Goal: Information Seeking & Learning: Learn about a topic

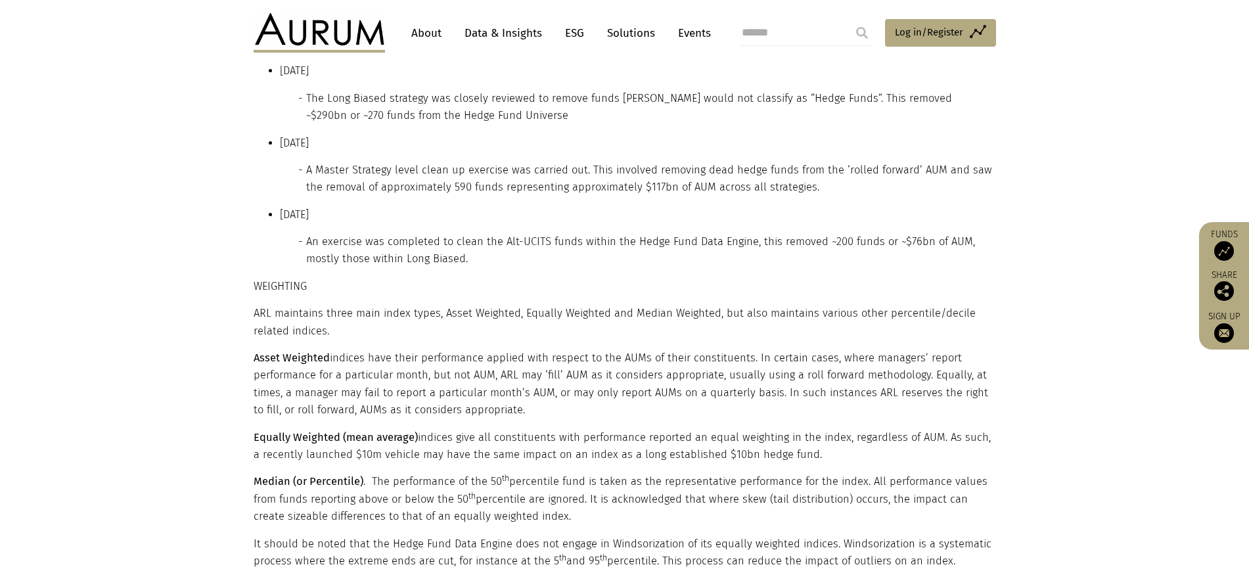
click at [750, 53] on li "A more granular sub strategy classification of the Credit bucket was introduced…" at bounding box center [649, 43] width 687 height 17
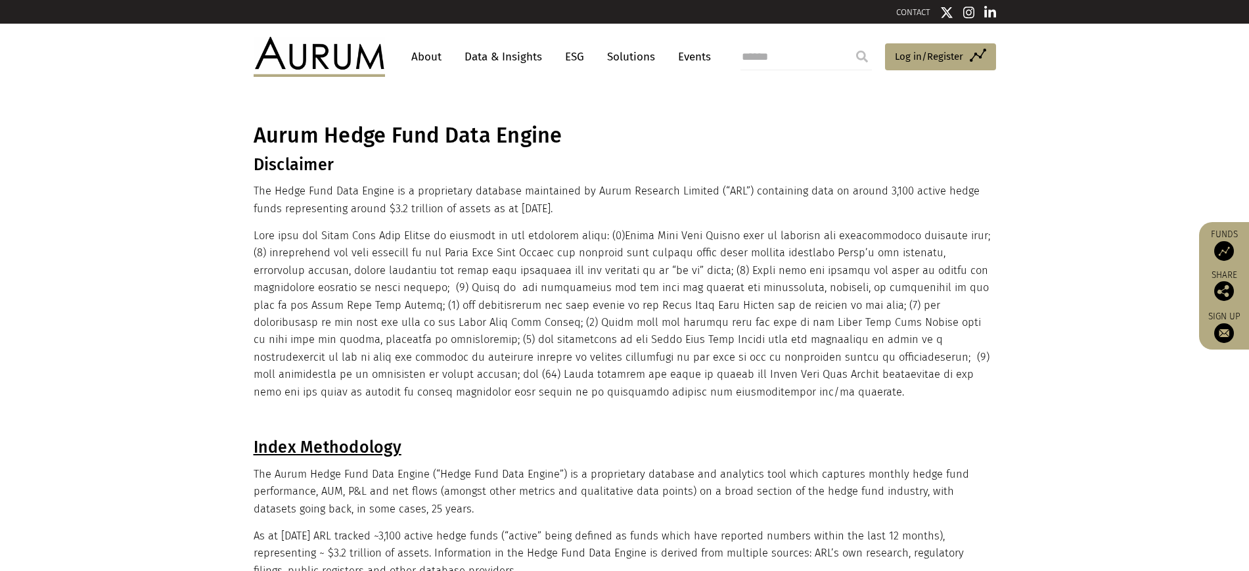
click at [519, 53] on link "Data & Insights" at bounding box center [503, 57] width 91 height 24
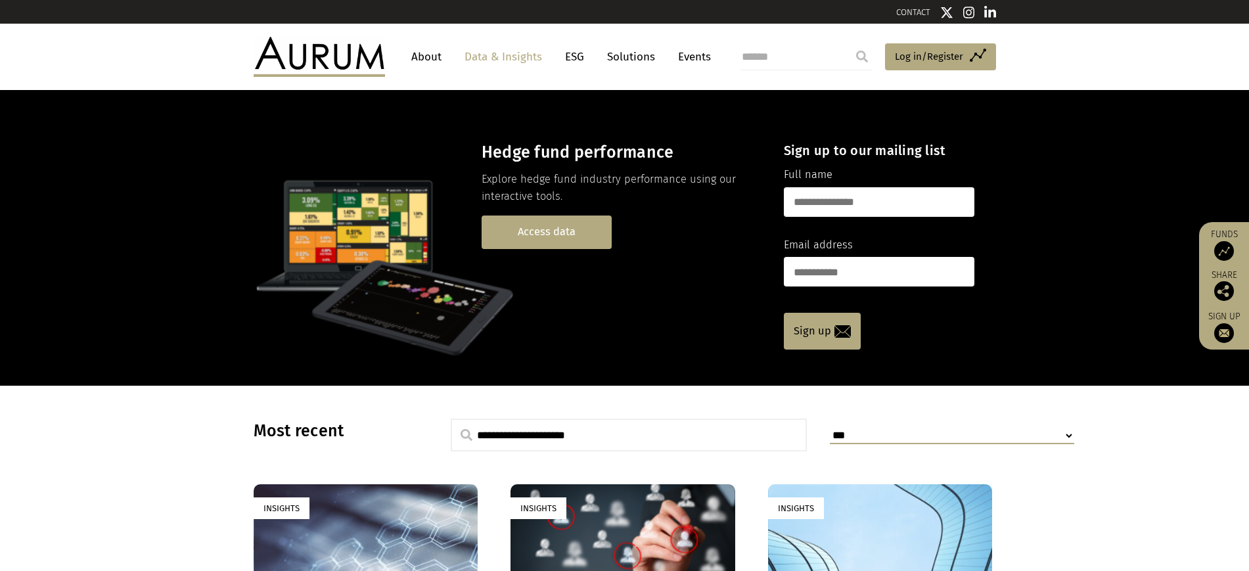
click at [594, 249] on link "Access data" at bounding box center [547, 232] width 130 height 34
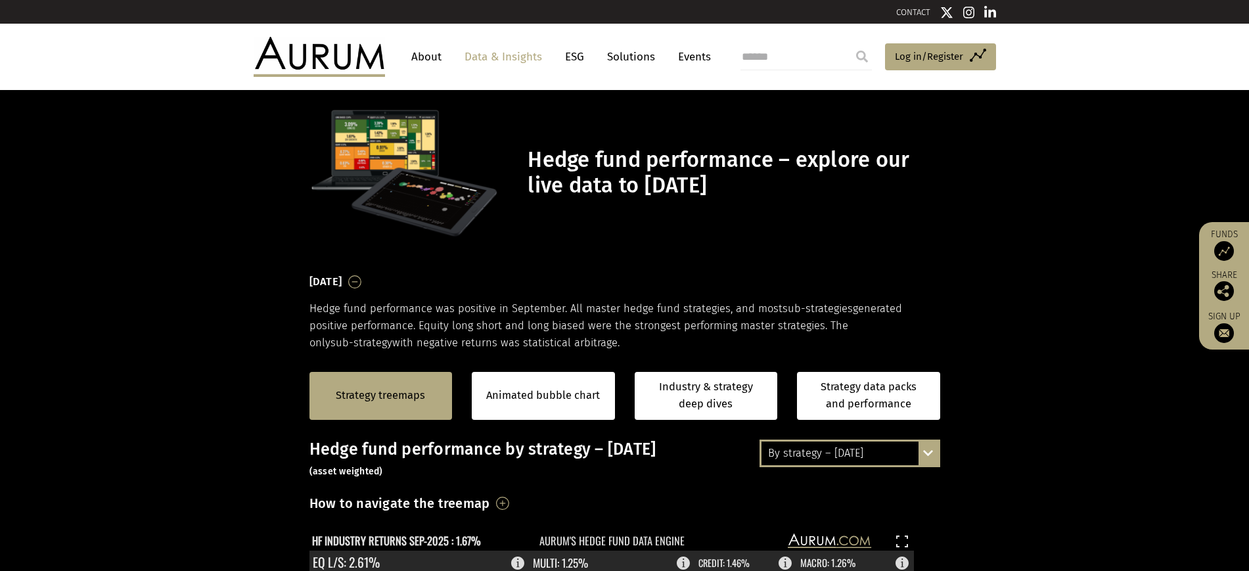
scroll to position [328, 0]
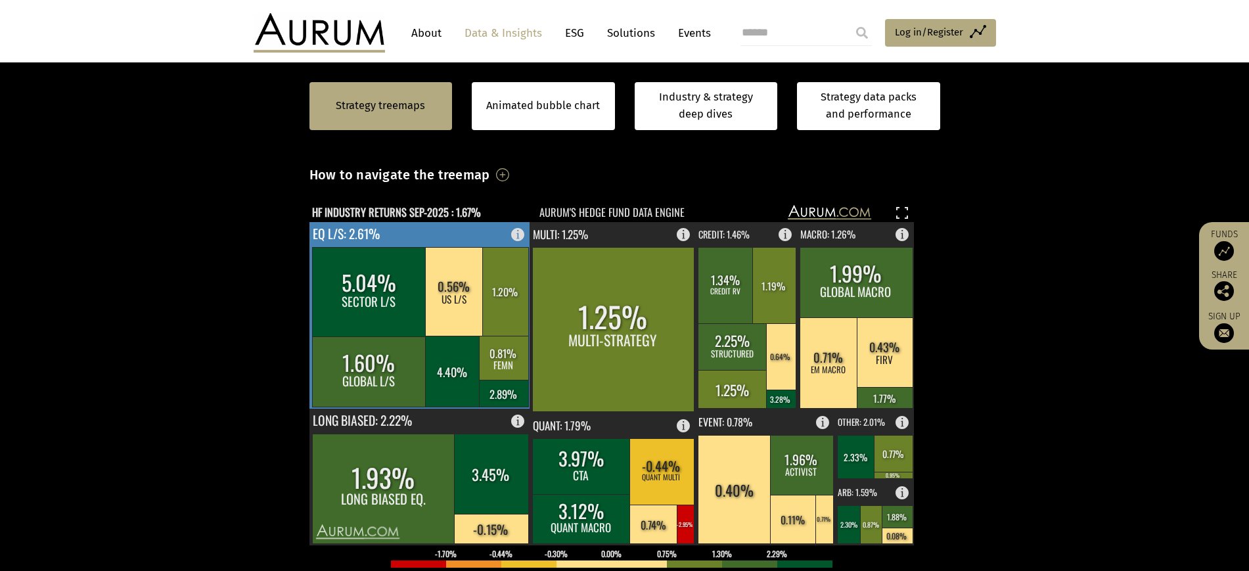
click at [389, 311] on rect at bounding box center [419, 315] width 221 height 187
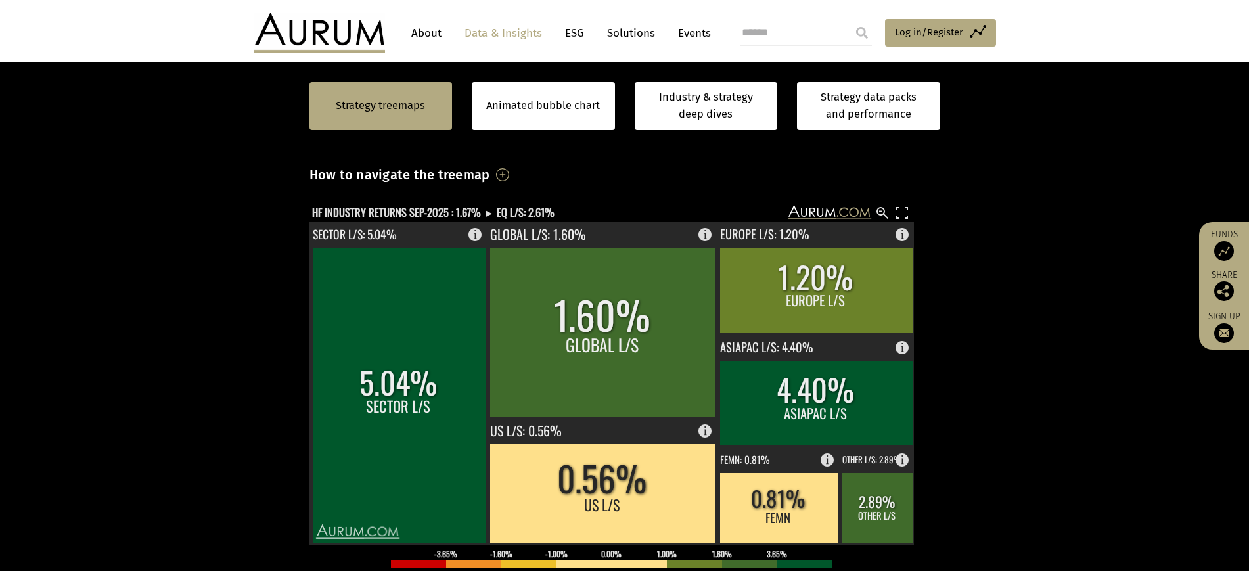
click at [872, 137] on div "By strategy – September 2025" at bounding box center [849, 125] width 177 height 24
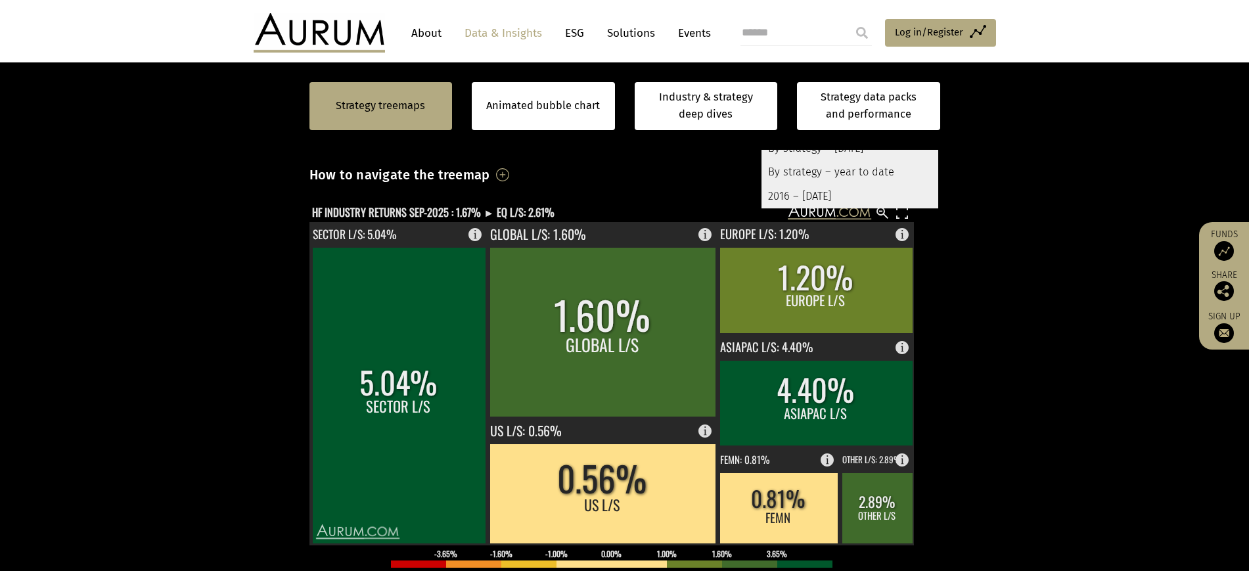
click at [901, 160] on div "By strategy – September 2025" at bounding box center [849, 149] width 177 height 24
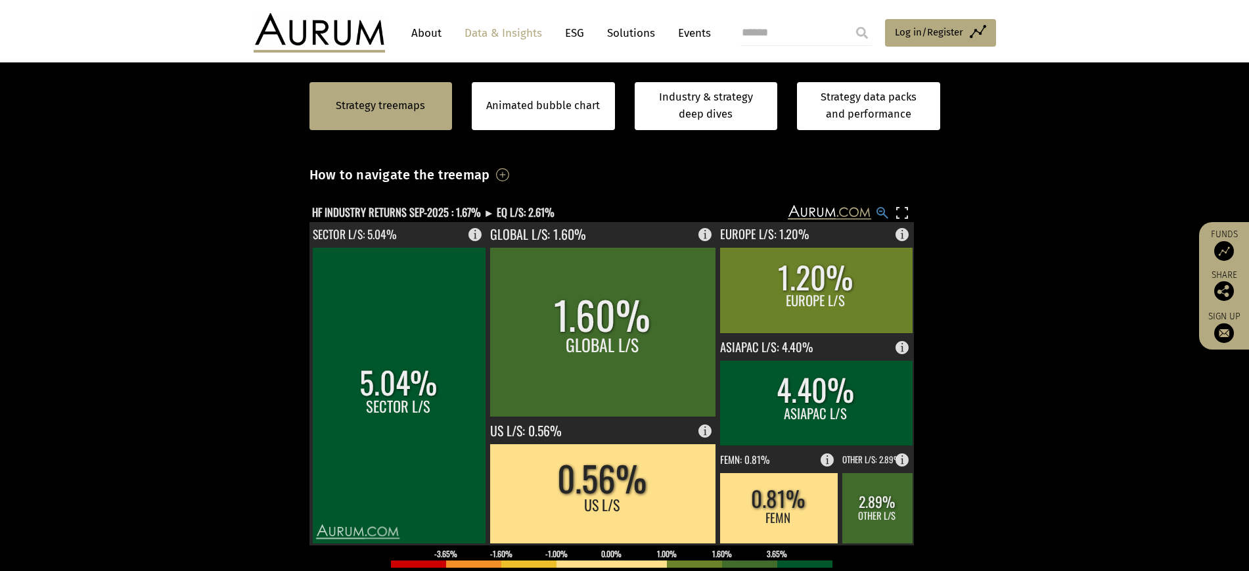
click at [880, 221] on rect at bounding box center [882, 213] width 16 height 16
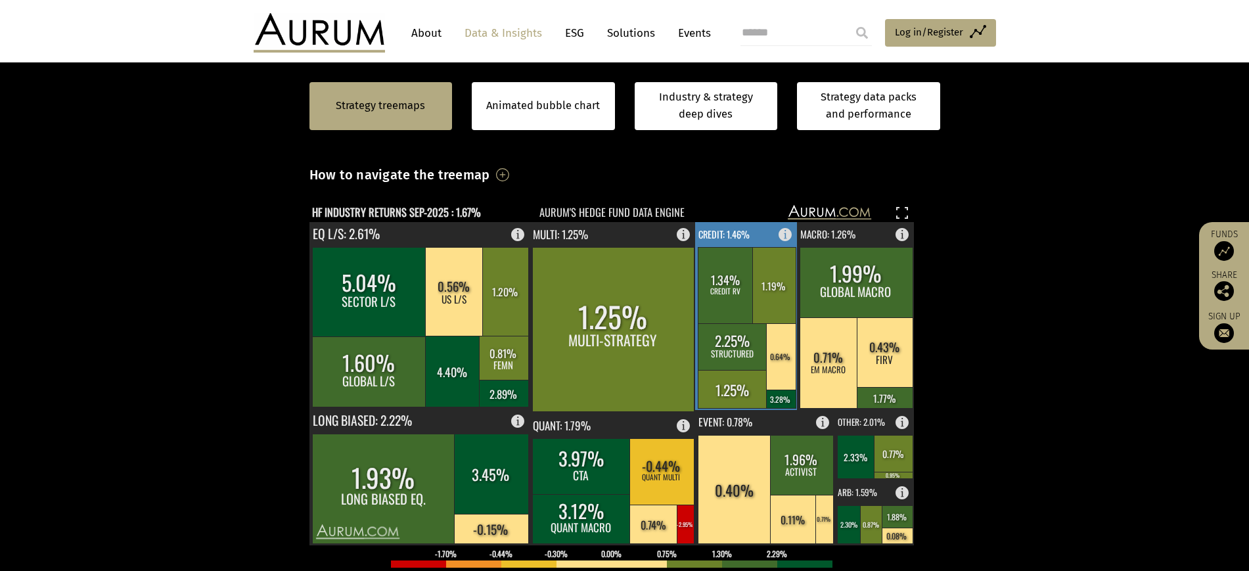
click at [757, 311] on rect at bounding box center [746, 316] width 103 height 188
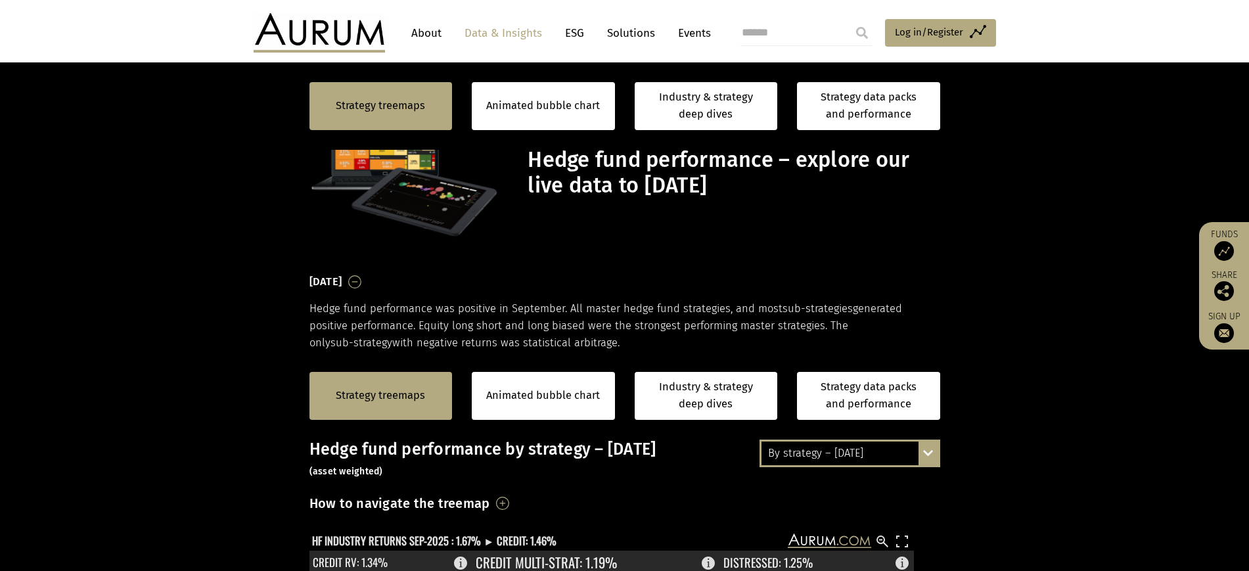
scroll to position [328, 0]
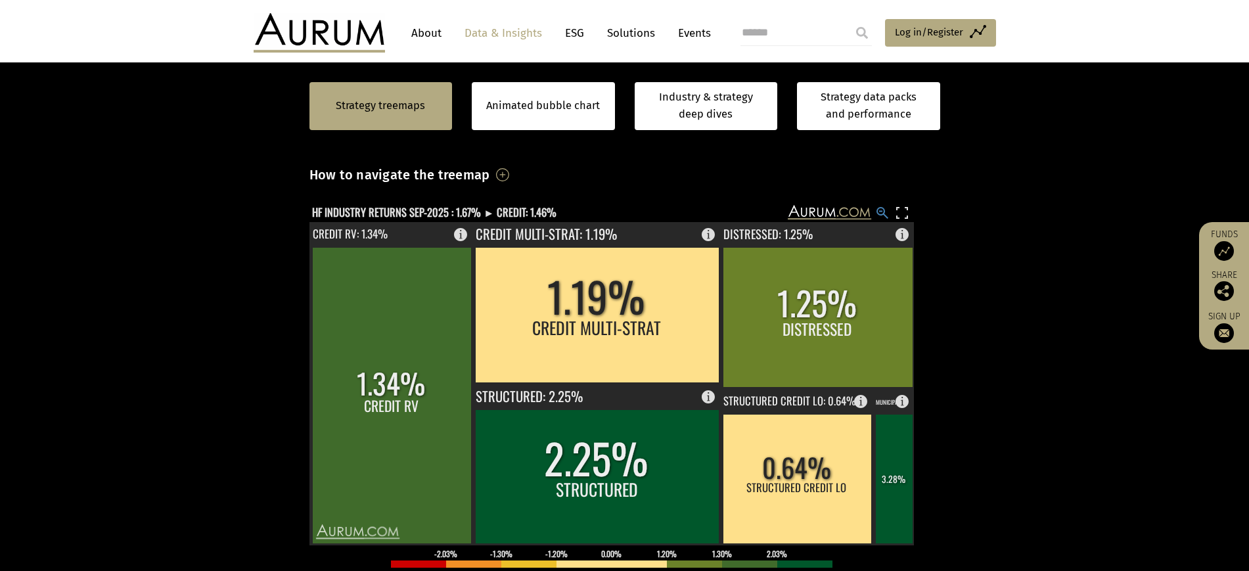
click at [880, 221] on rect at bounding box center [882, 213] width 16 height 16
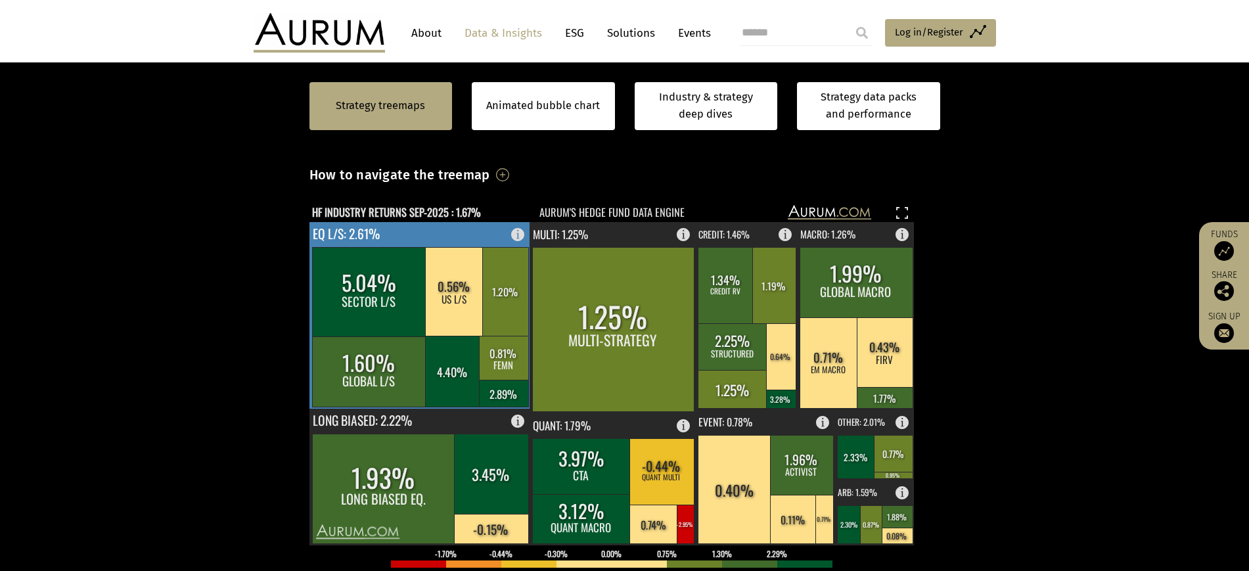
click at [469, 336] on rect at bounding box center [454, 291] width 58 height 89
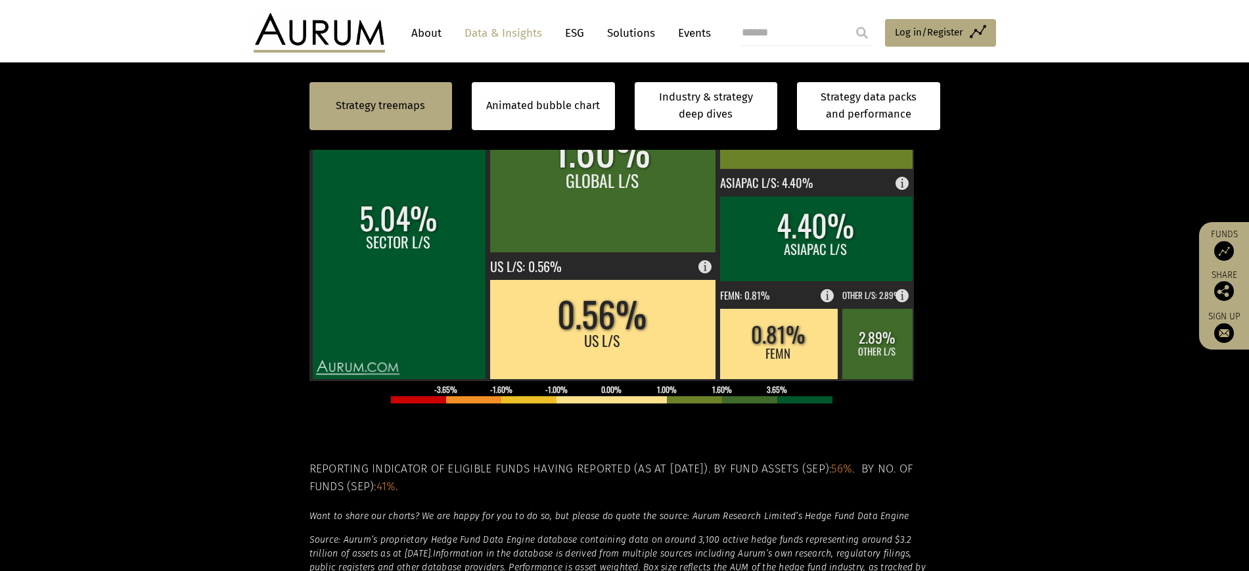
scroll to position [411, 0]
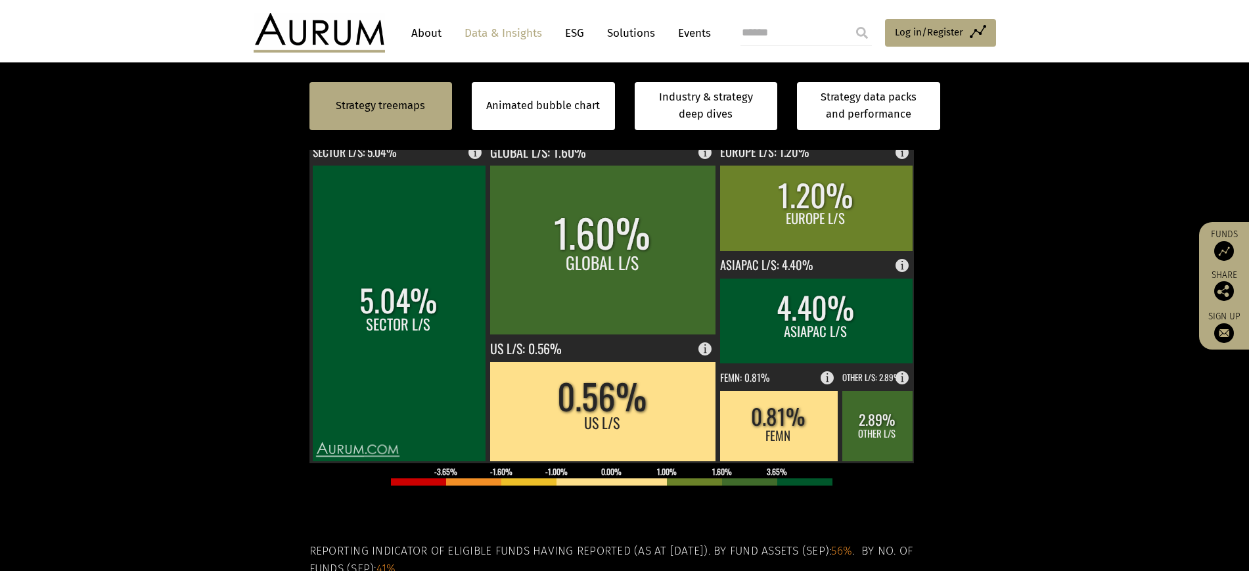
click at [886, 139] on rect at bounding box center [882, 131] width 16 height 16
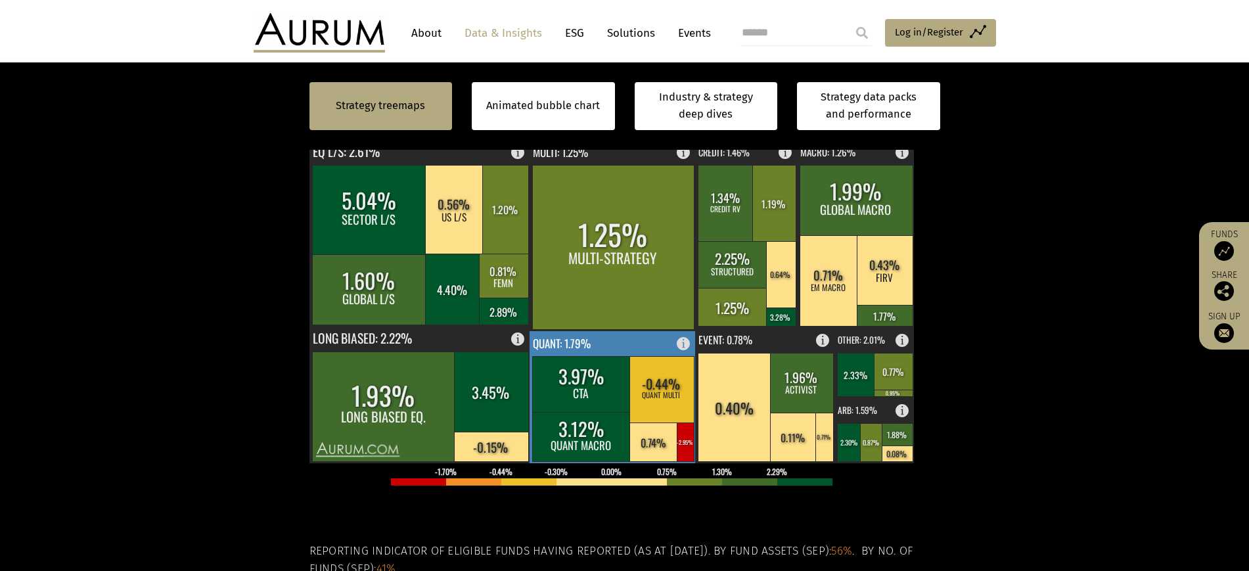
scroll to position [493, 0]
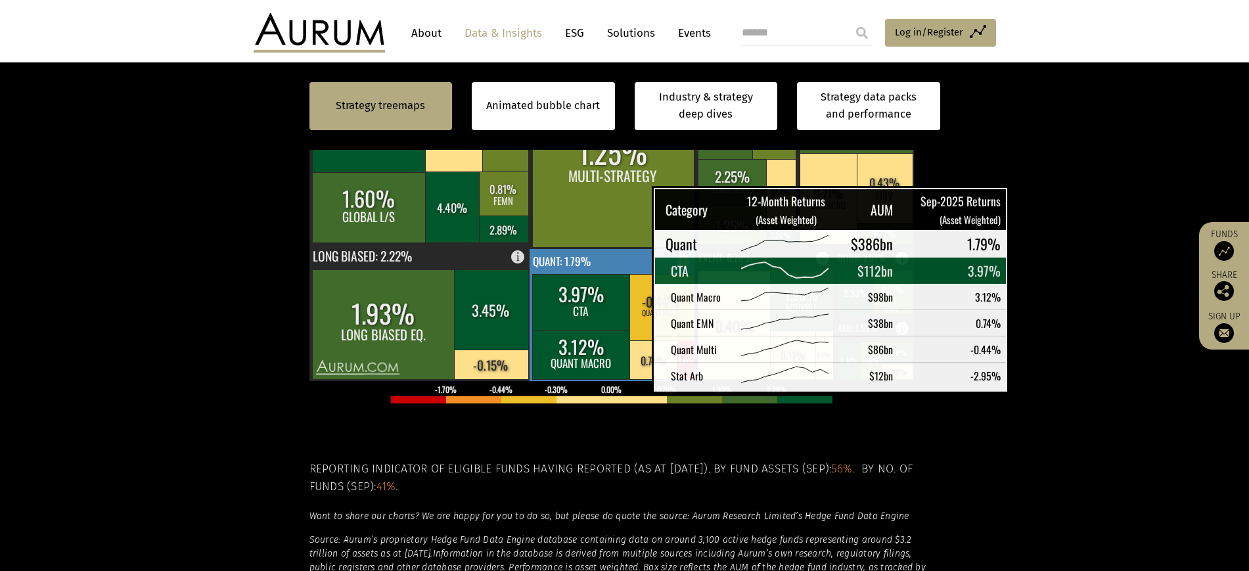
click at [619, 330] on rect at bounding box center [581, 302] width 99 height 56
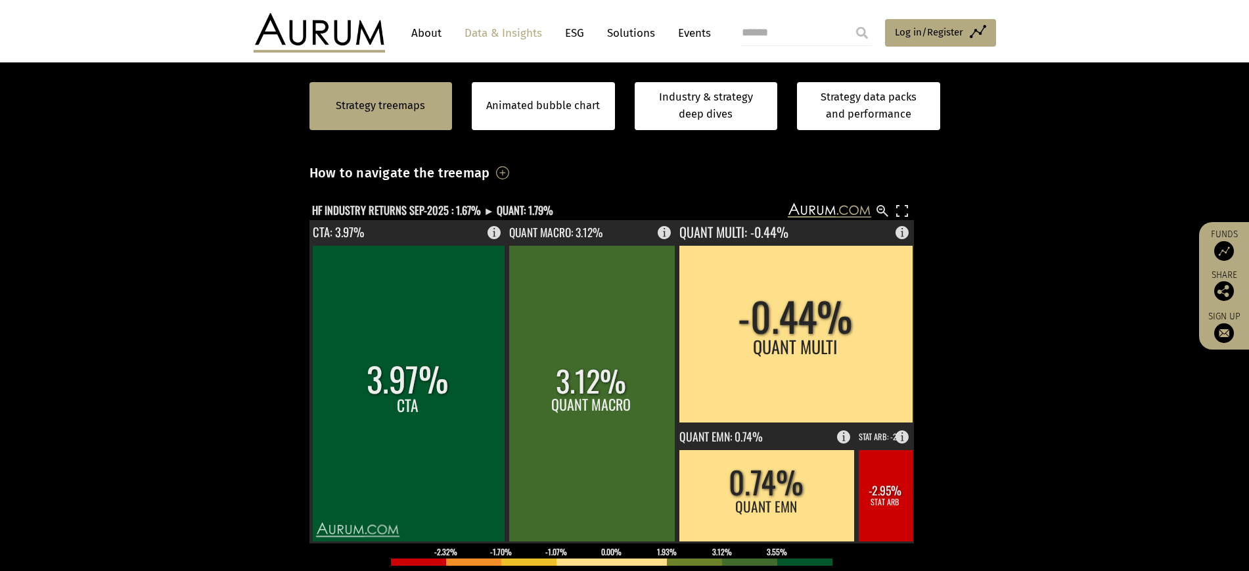
scroll to position [328, 0]
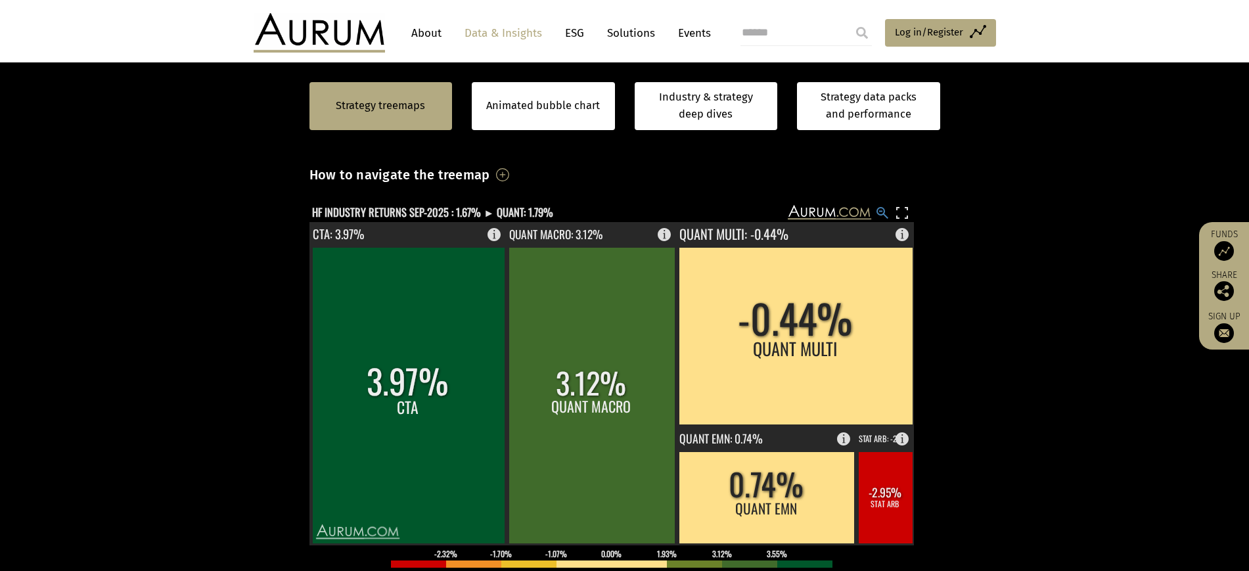
click at [884, 221] on rect at bounding box center [882, 213] width 16 height 16
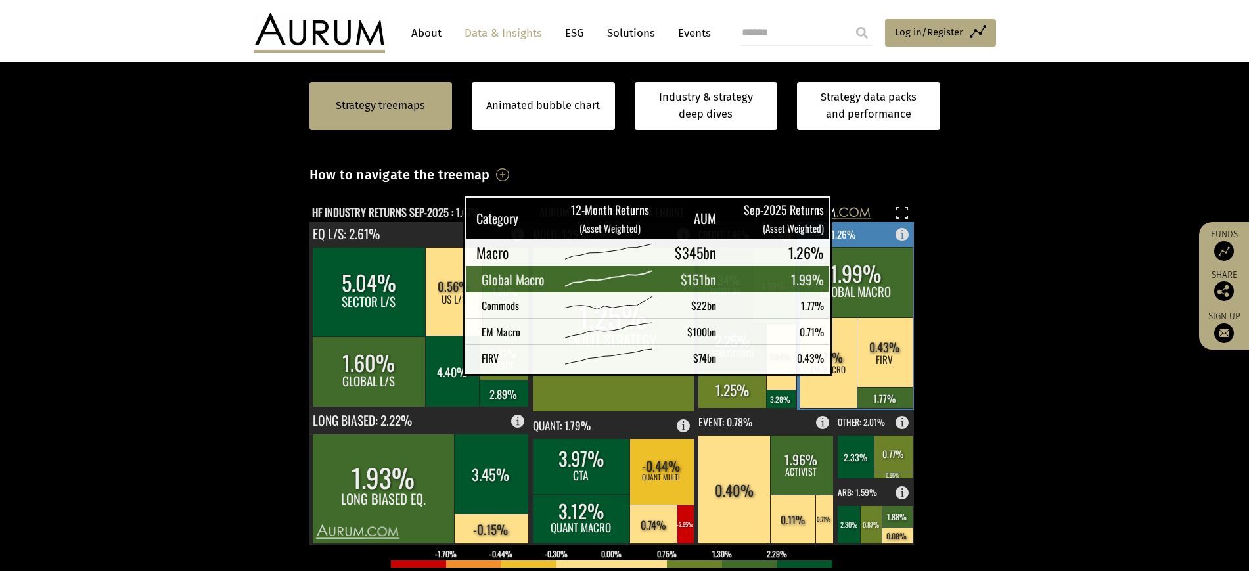
click at [844, 317] on rect at bounding box center [856, 282] width 113 height 70
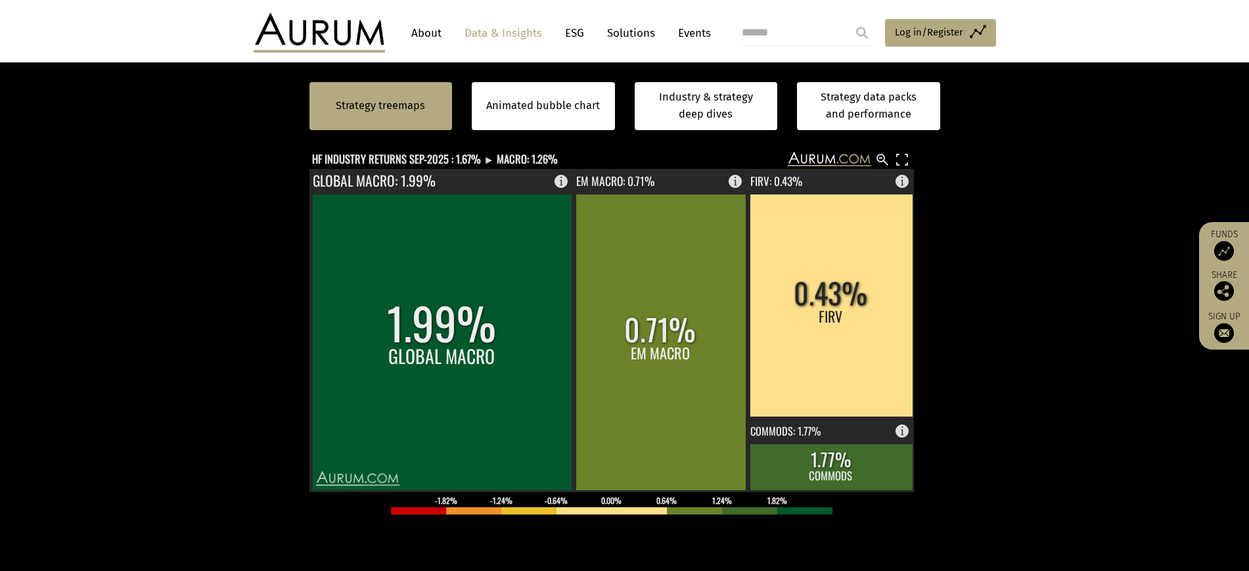
scroll to position [411, 0]
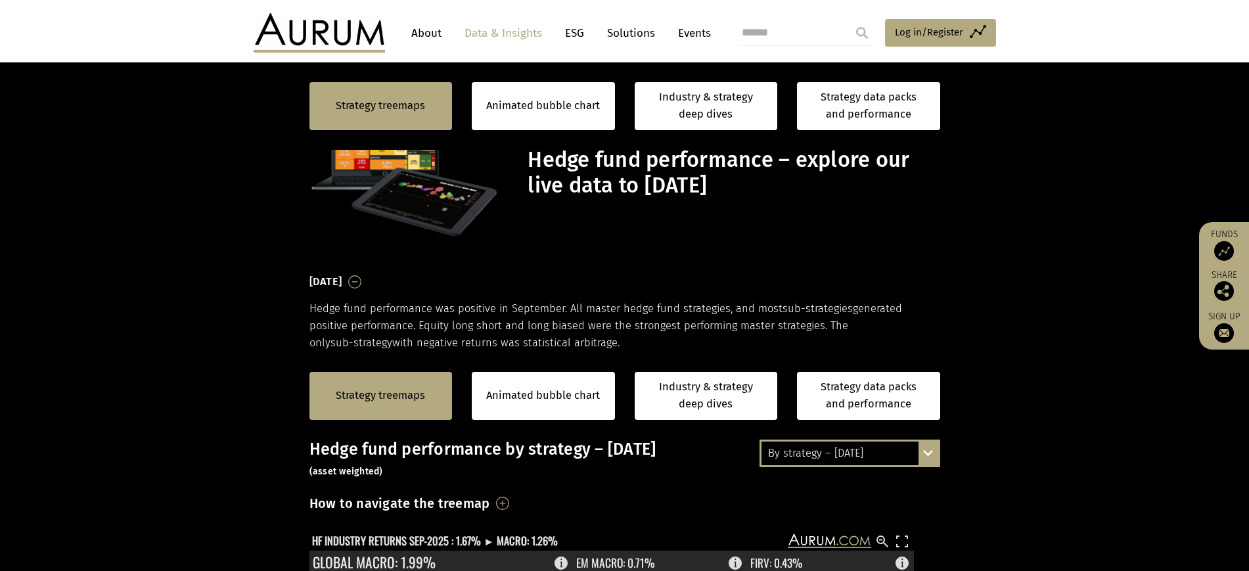
scroll to position [411, 0]
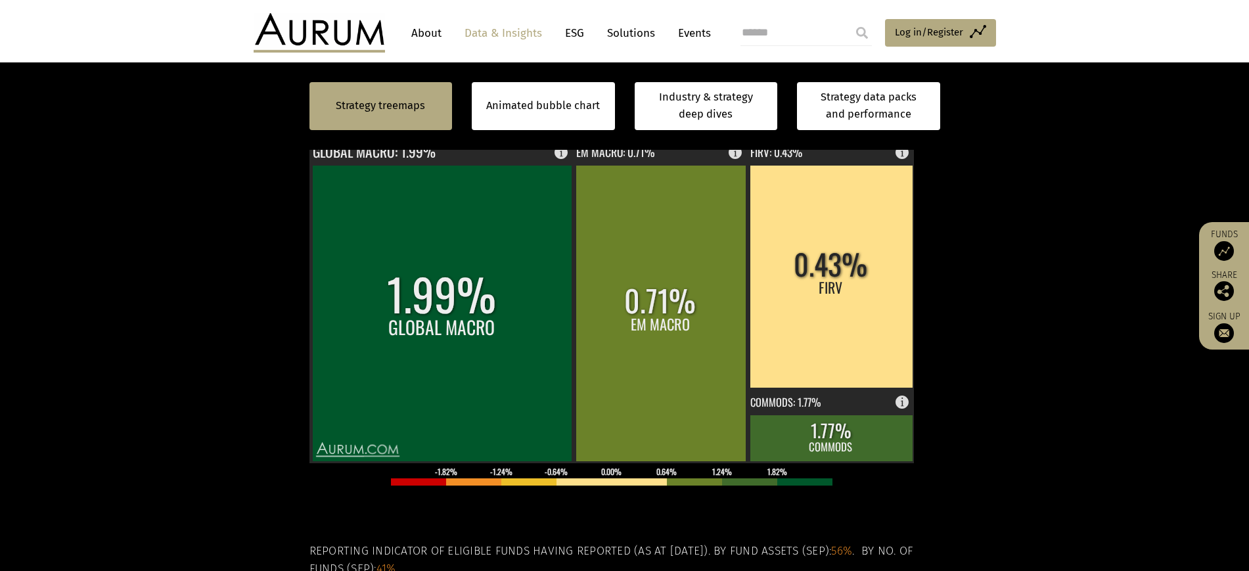
click at [1054, 427] on section "Strategy treemaps Animated bubble chart Industry & strategy deep dives Strategy…" at bounding box center [624, 398] width 1249 height 913
click at [882, 139] on rect at bounding box center [882, 131] width 16 height 16
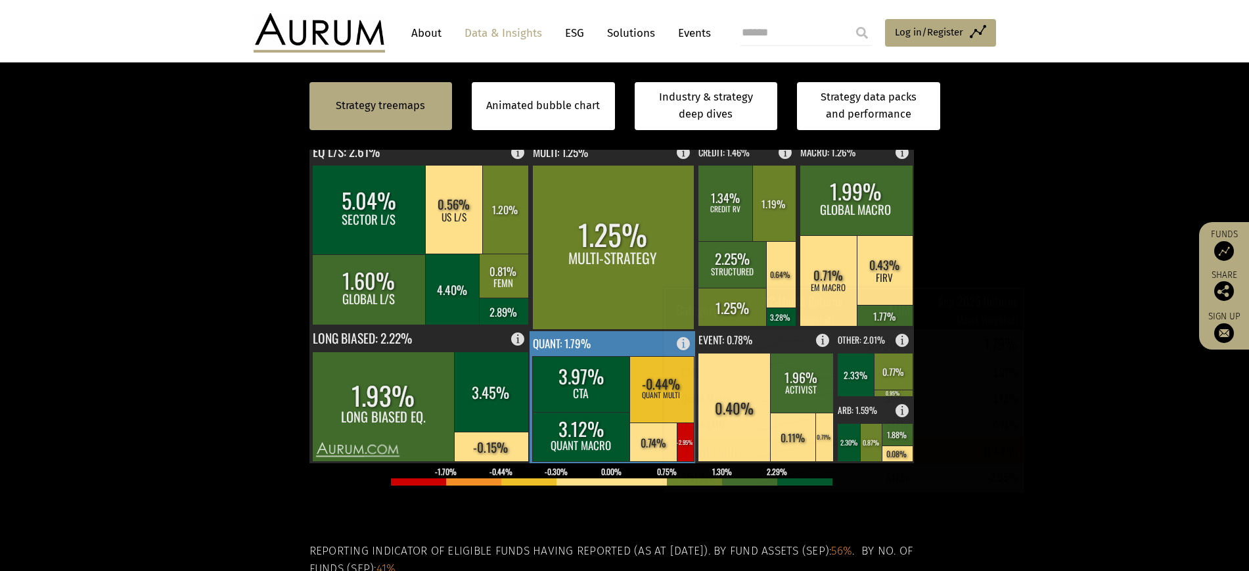
click at [629, 422] on rect at bounding box center [661, 389] width 64 height 66
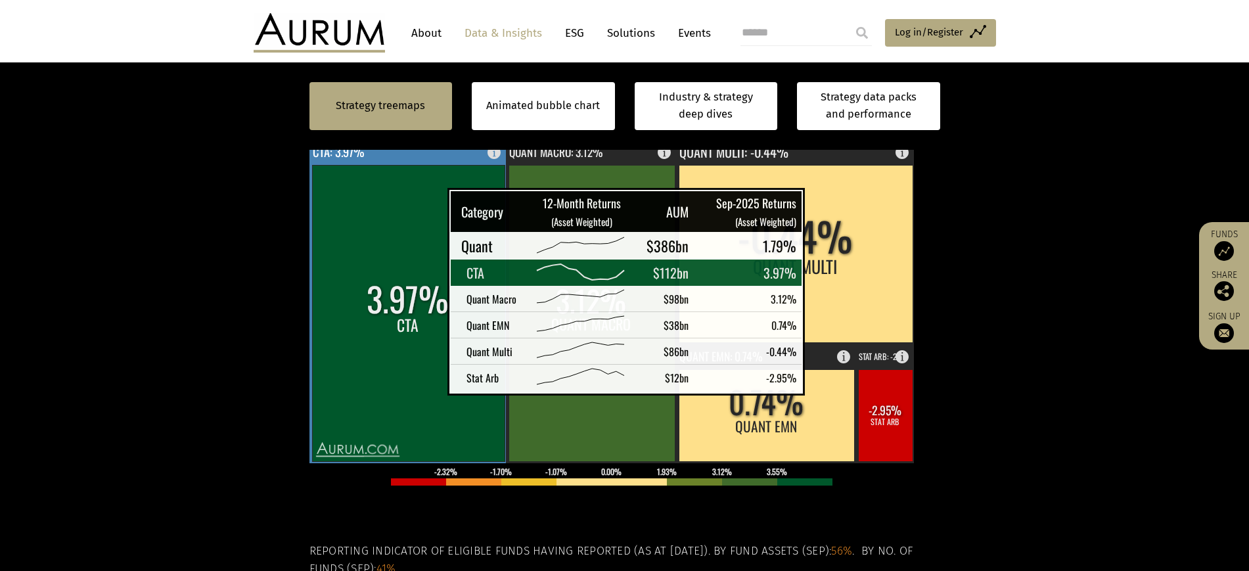
click at [415, 380] on rect at bounding box center [408, 313] width 193 height 296
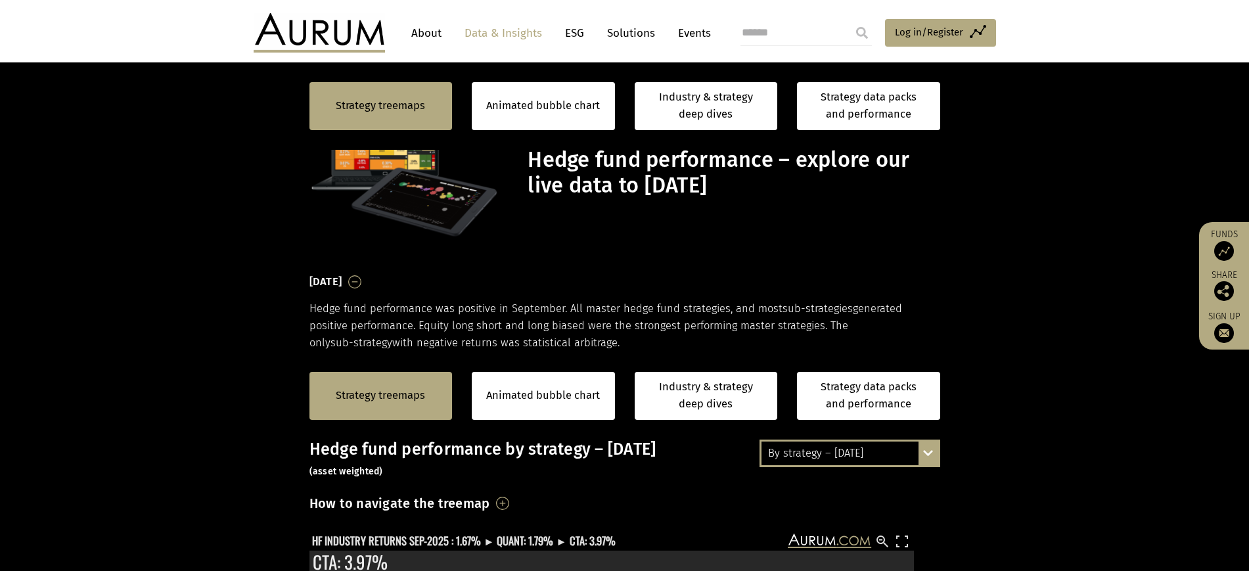
scroll to position [411, 0]
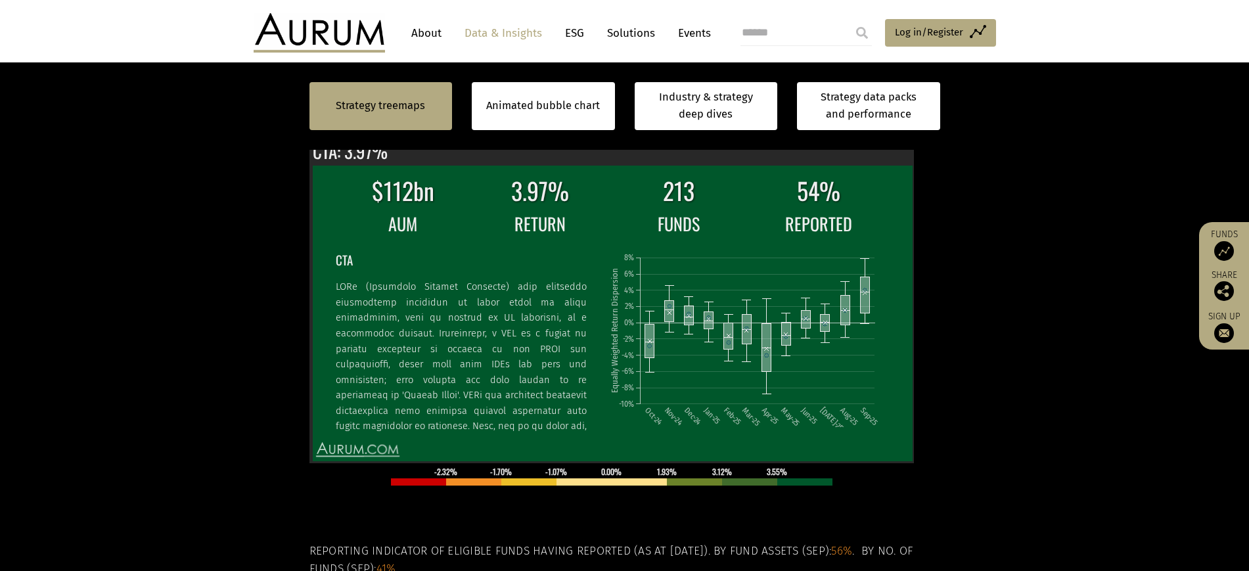
click at [410, 138] on text "HF INDUSTRY RETURNS SEP-2025 : 1.67% ► QUANT: 1.79% ► CTA: 3.97%" at bounding box center [464, 130] width 304 height 16
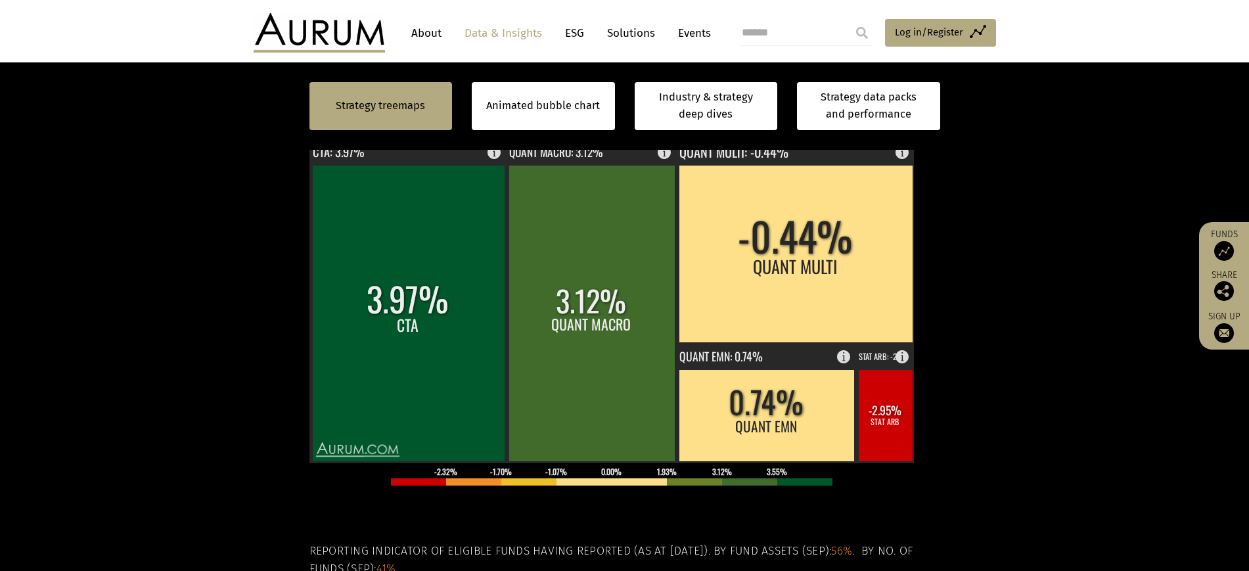
click at [884, 139] on rect at bounding box center [882, 131] width 16 height 16
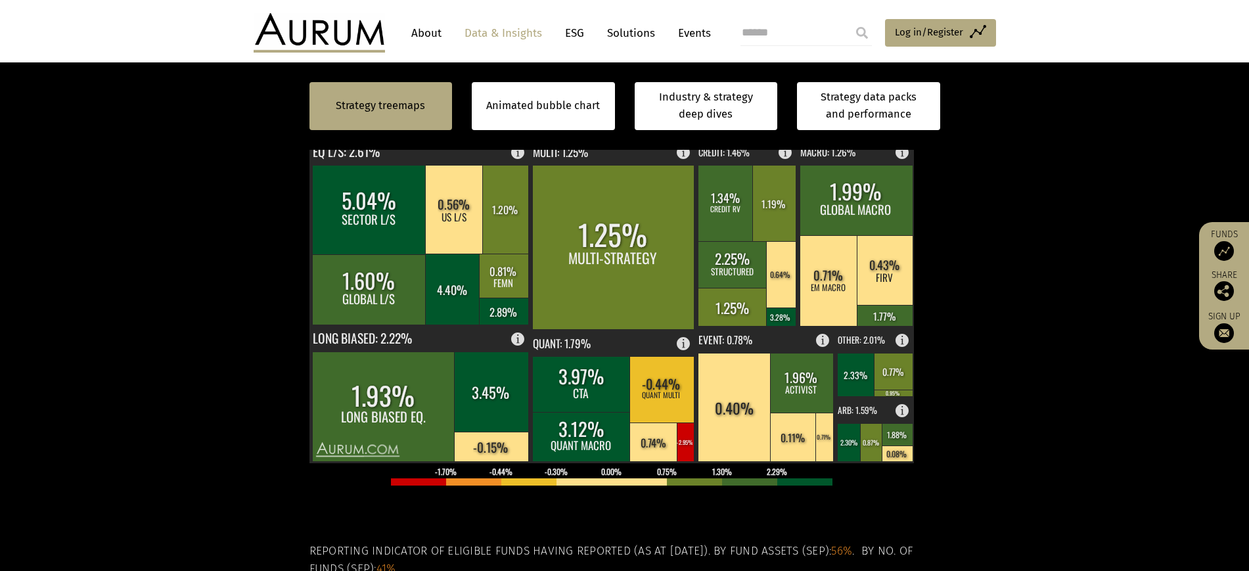
click at [385, 138] on text "HF INDUSTRY RETURNS SEP-2025 : 1.67%" at bounding box center [396, 130] width 169 height 16
click at [471, 138] on text "HF INDUSTRY RETURNS SEP-2025 : 1.67%" at bounding box center [396, 130] width 169 height 16
click at [379, 138] on text "HF INDUSTRY RETURNS SEP-2025 : 1.67%" at bounding box center [396, 130] width 169 height 16
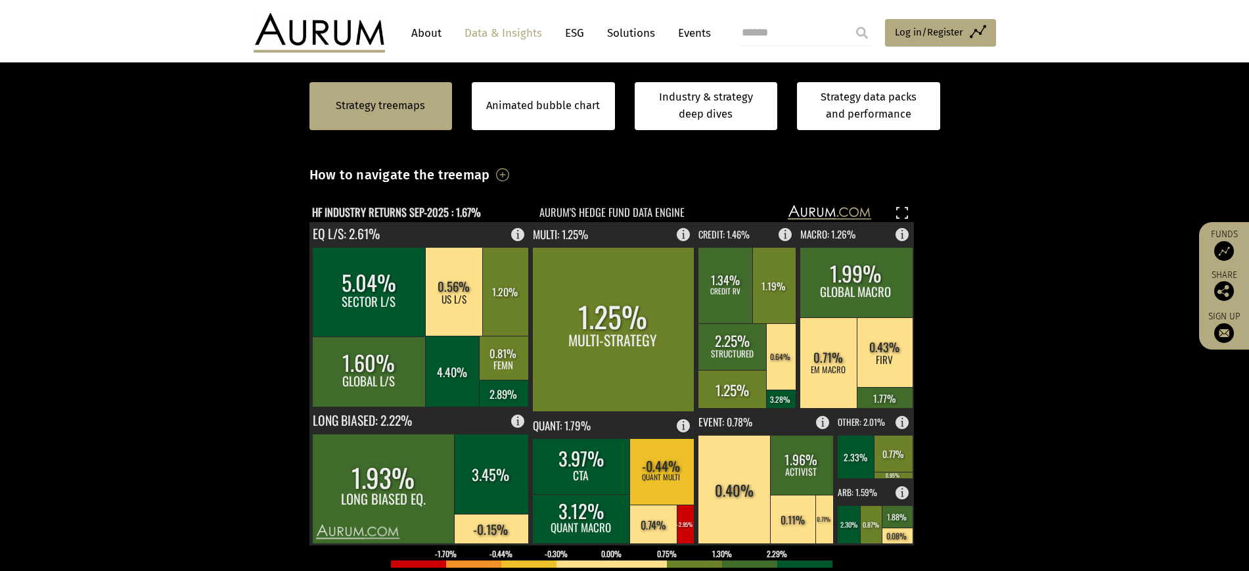
scroll to position [246, 0]
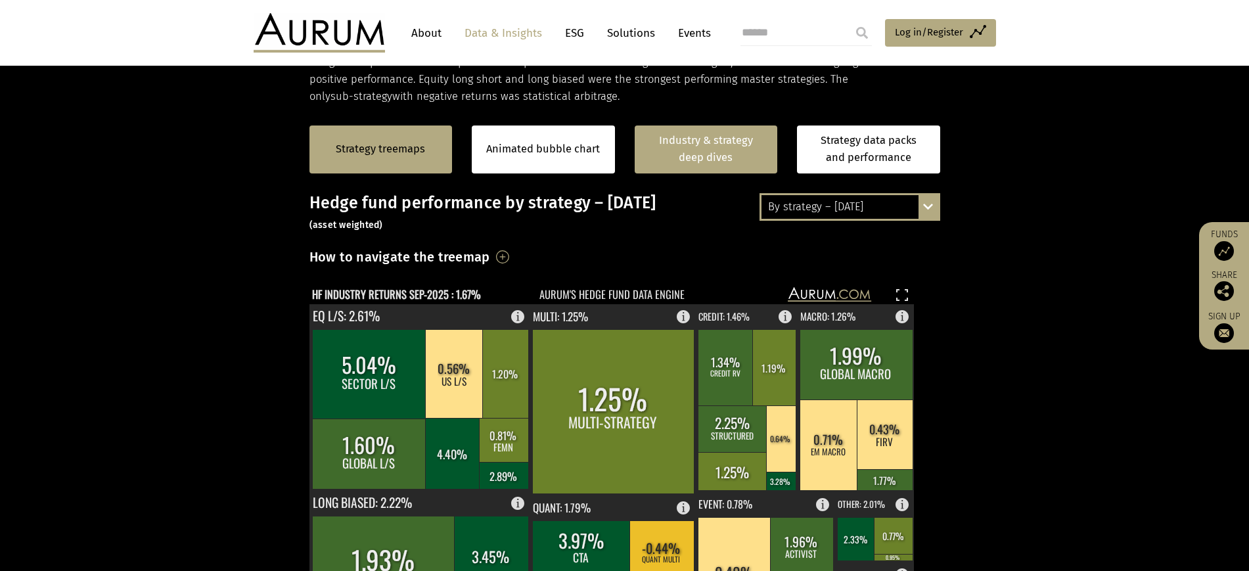
click at [723, 173] on link "Industry & strategy deep dives" at bounding box center [706, 149] width 143 height 48
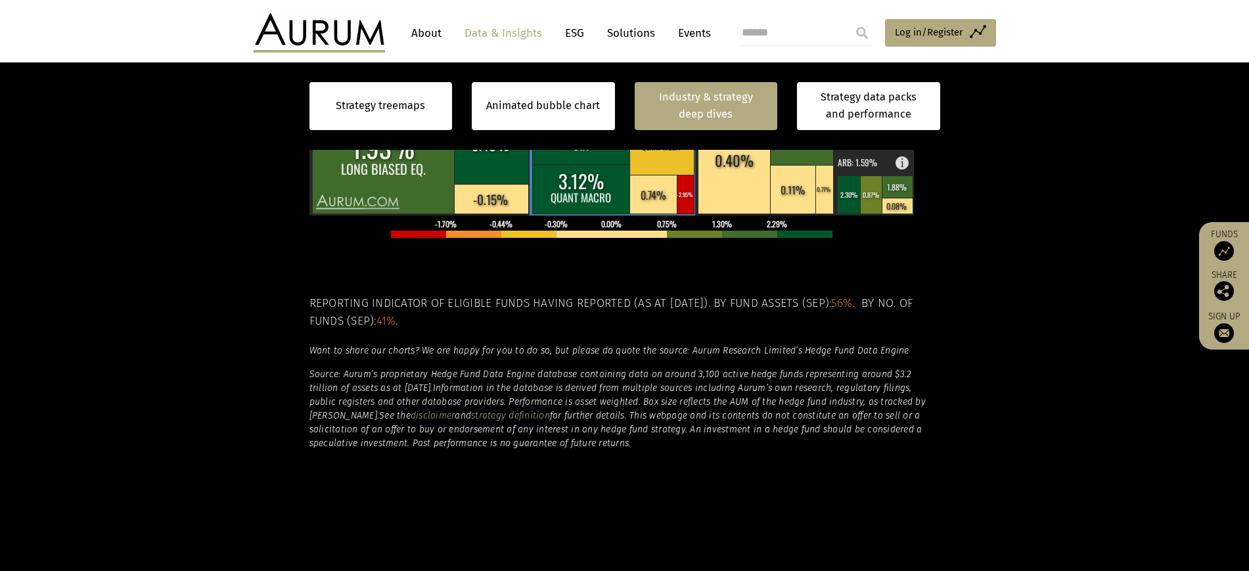
scroll to position [1135, 0]
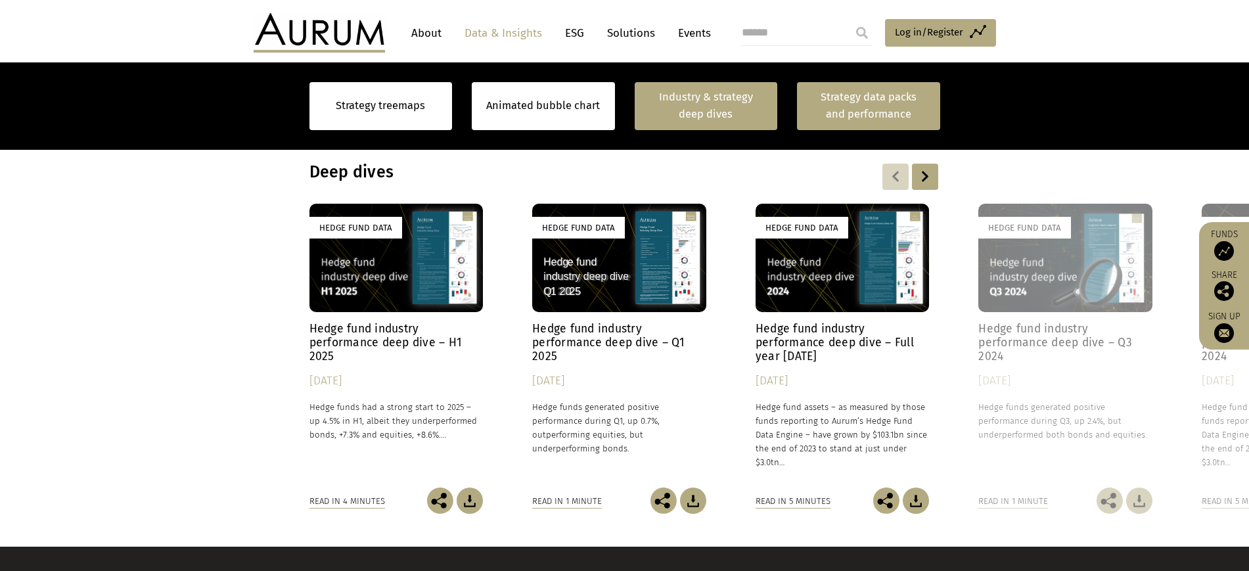
click at [842, 106] on link "Strategy data packs and performance" at bounding box center [868, 106] width 143 height 48
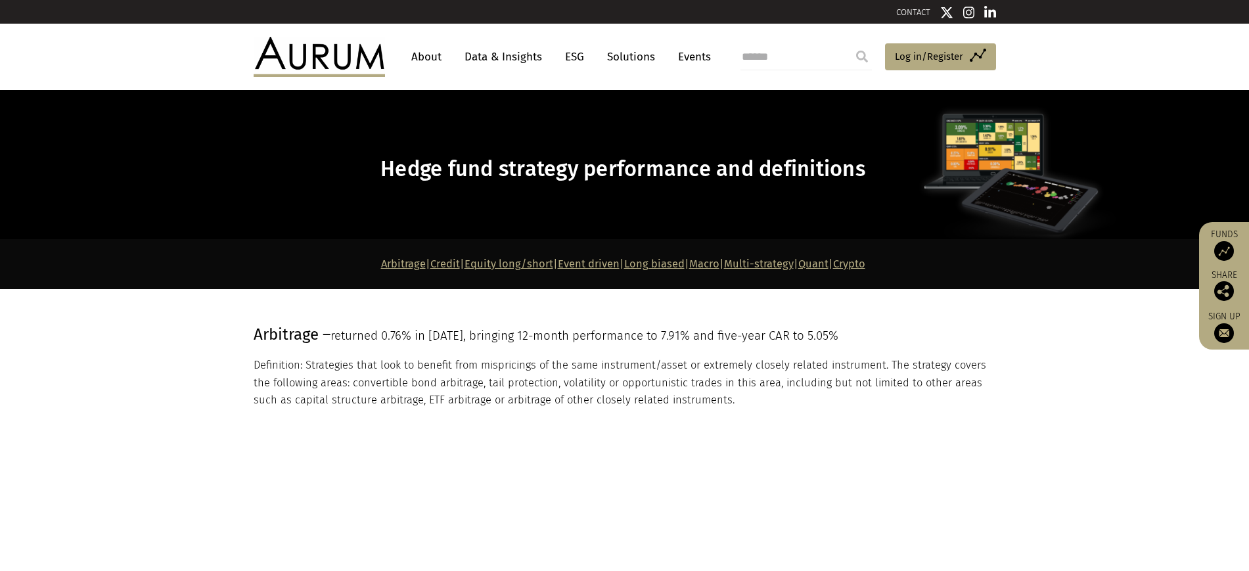
click at [548, 58] on link "Data & Insights" at bounding box center [503, 57] width 91 height 24
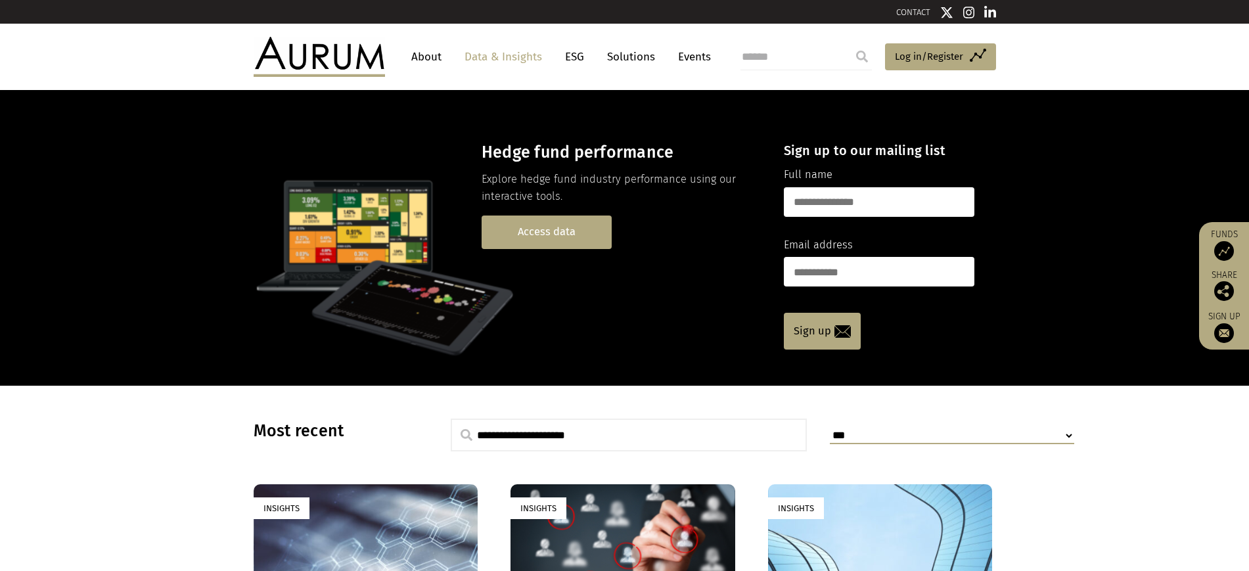
click at [561, 249] on link "Access data" at bounding box center [547, 232] width 130 height 34
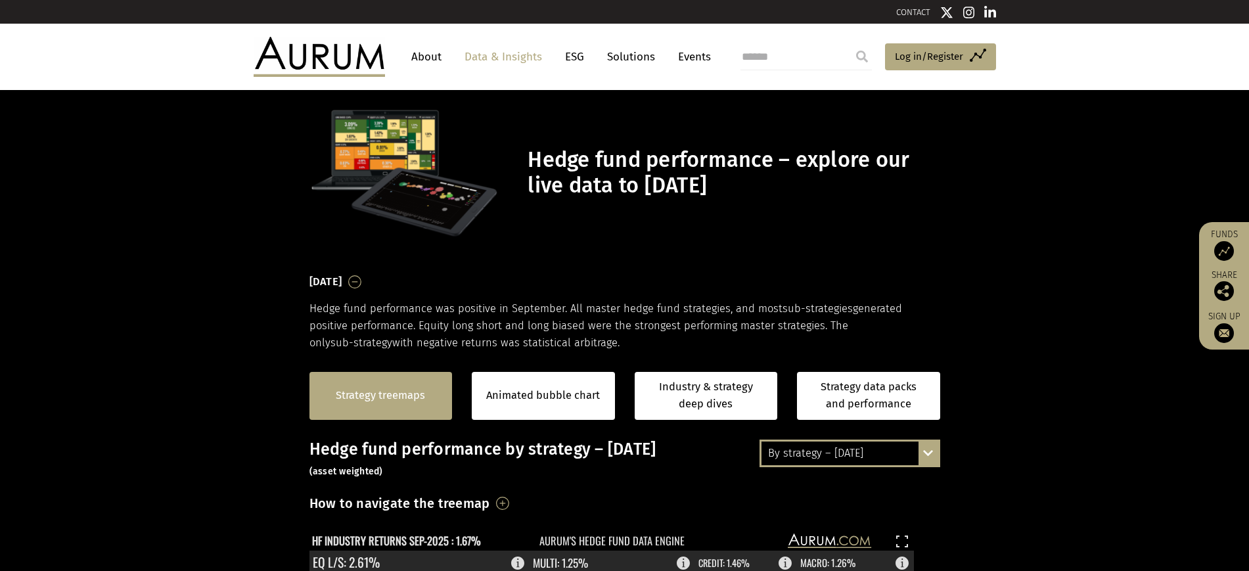
click at [393, 404] on link "Strategy treemaps" at bounding box center [380, 395] width 89 height 17
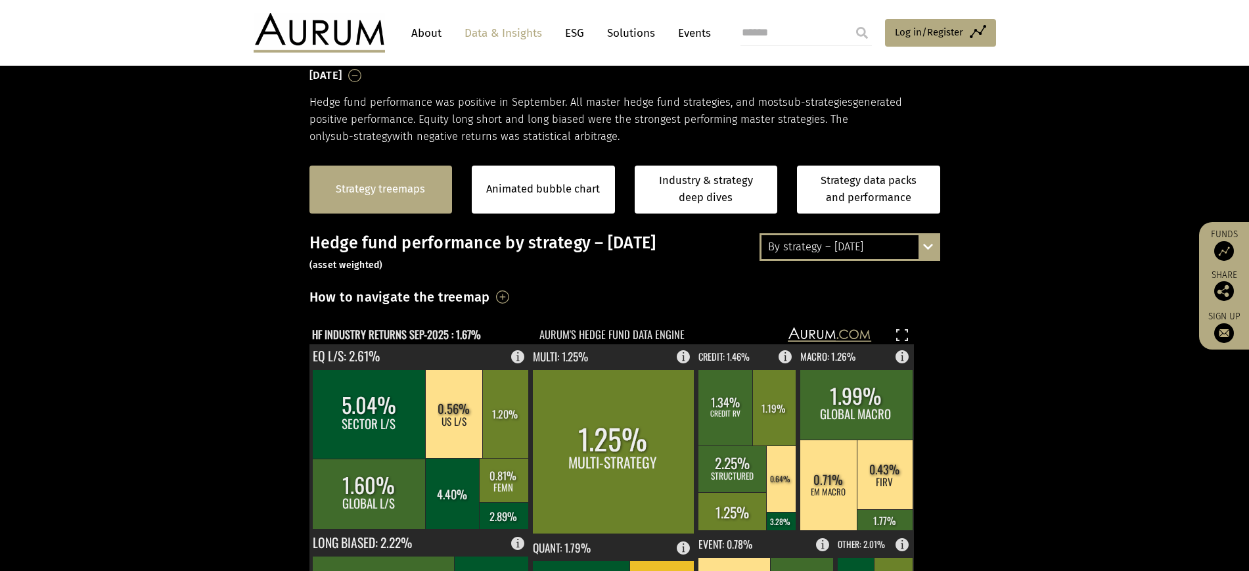
scroll to position [207, 0]
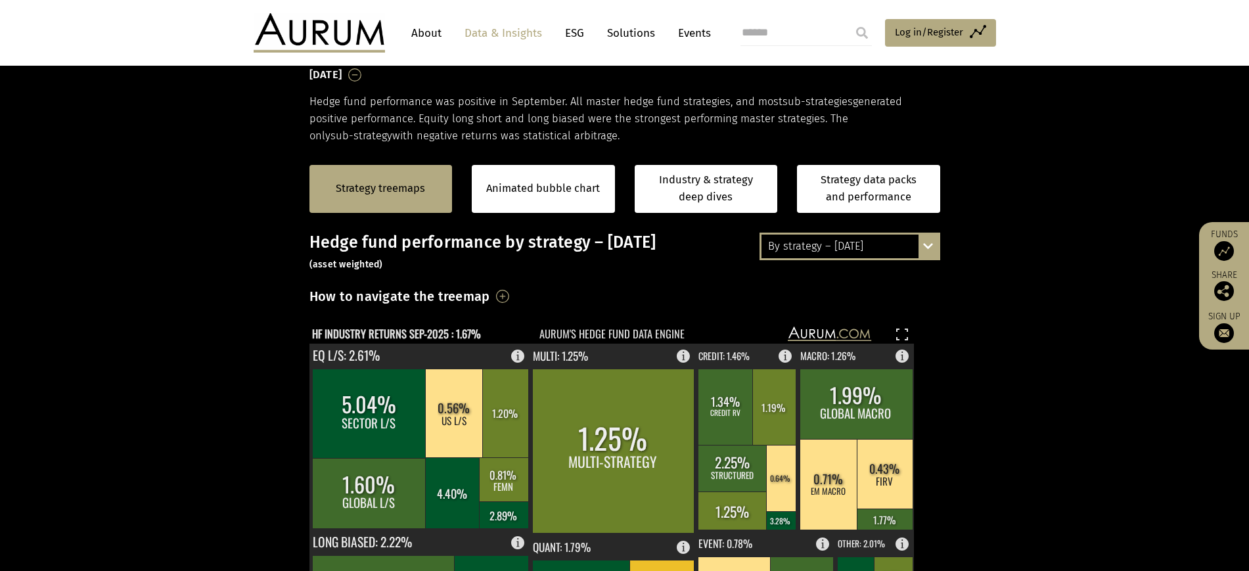
click at [481, 342] on text "HF INDUSTRY RETURNS SEP-2025 : 1.67%" at bounding box center [396, 333] width 169 height 16
click at [470, 342] on text "HF INDUSTRY RETURNS SEP-2025 : 1.67%" at bounding box center [396, 333] width 169 height 16
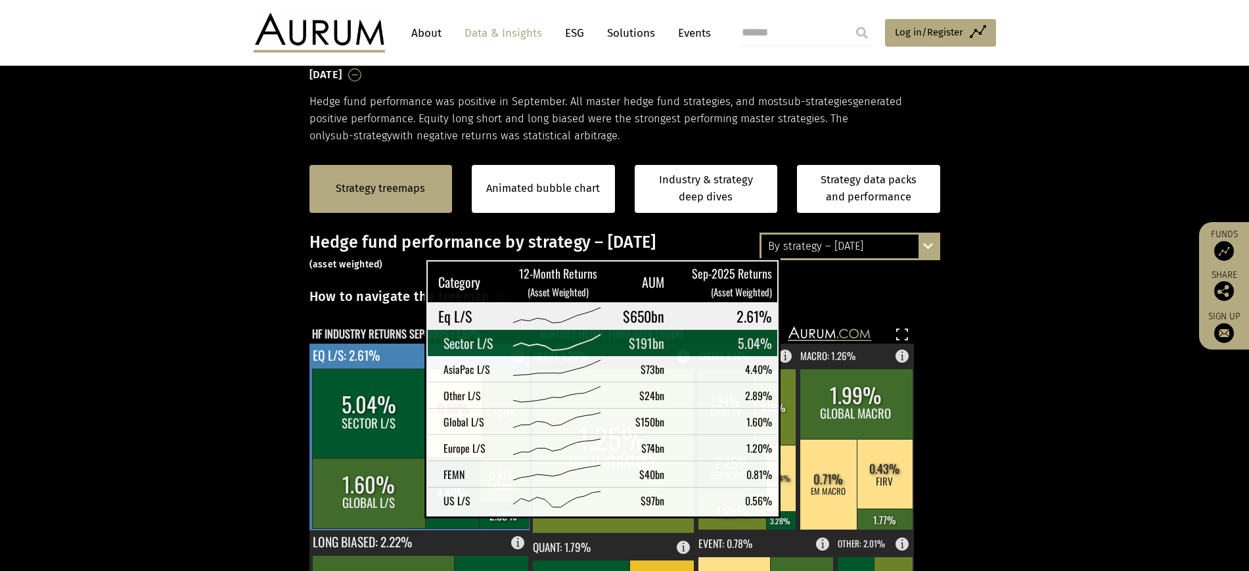
click at [391, 458] on rect at bounding box center [369, 413] width 114 height 89
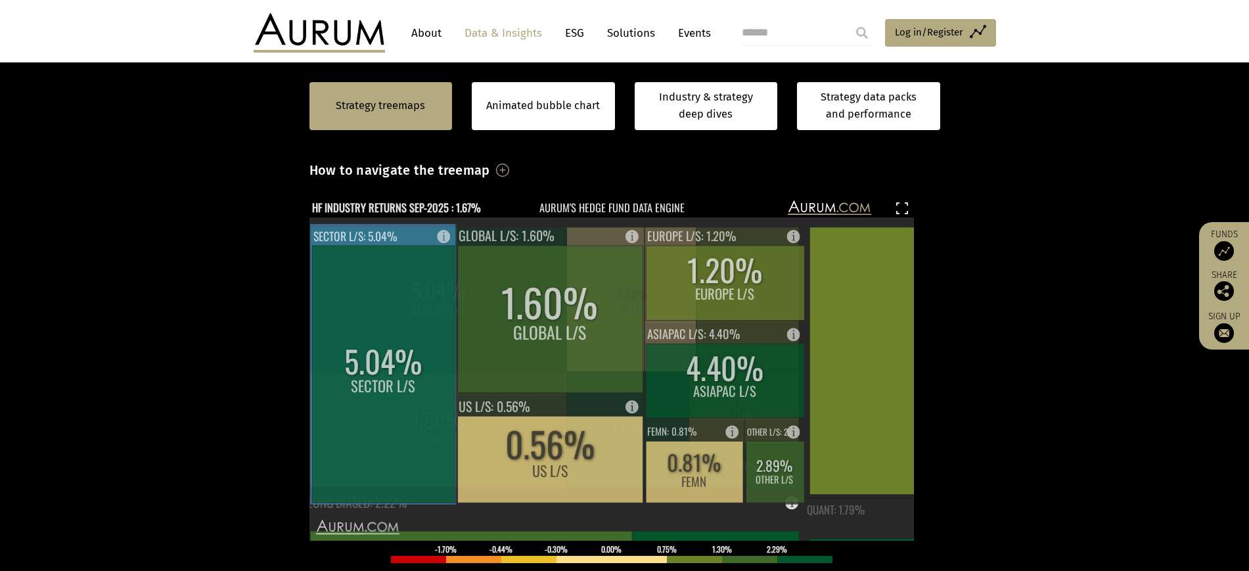
scroll to position [371, 0]
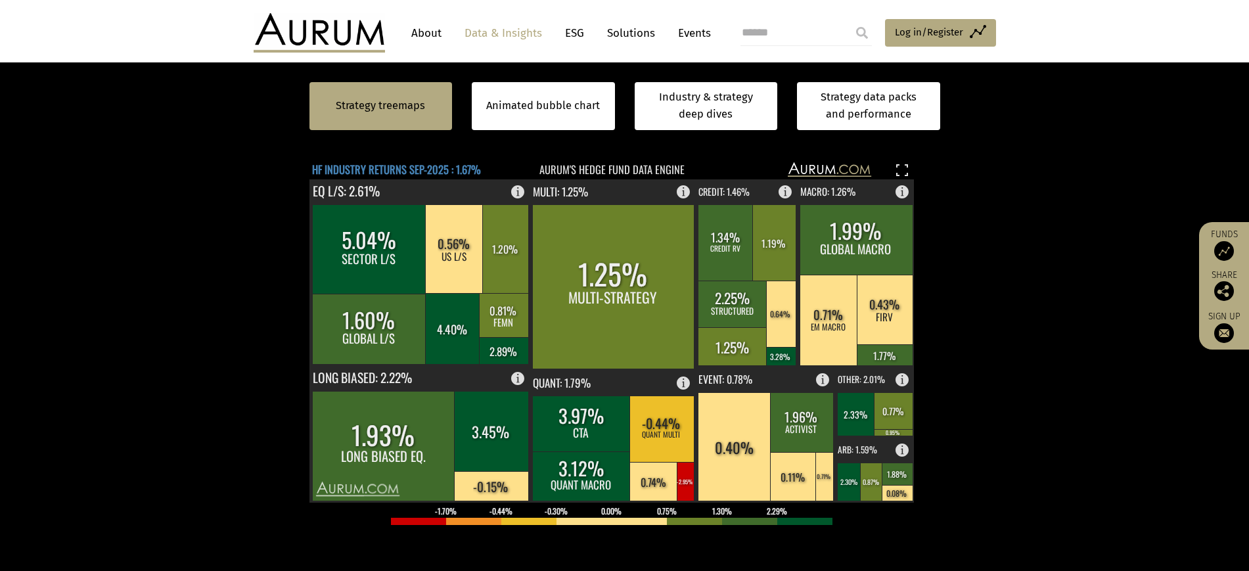
click at [362, 177] on text "HF INDUSTRY RETURNS SEP-2025 : 1.67%" at bounding box center [396, 169] width 169 height 16
click at [480, 177] on text "HF INDUSTRY RETURNS SEP-2025 : 1.67%" at bounding box center [396, 169] width 169 height 16
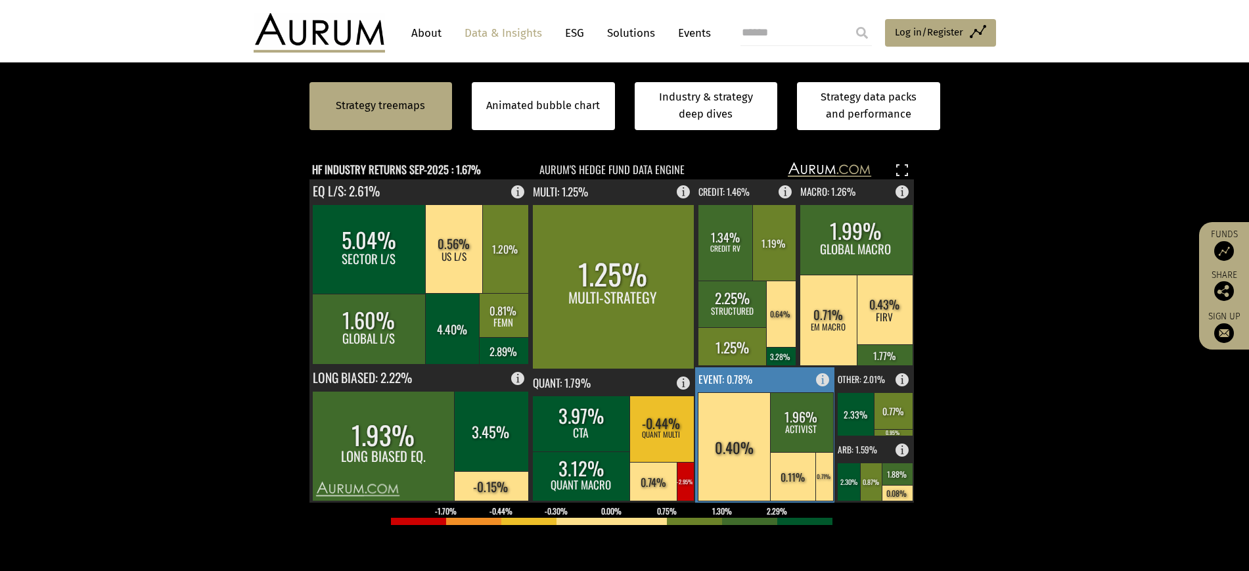
click at [731, 387] on text "EVENT: 0.78%" at bounding box center [725, 379] width 54 height 16
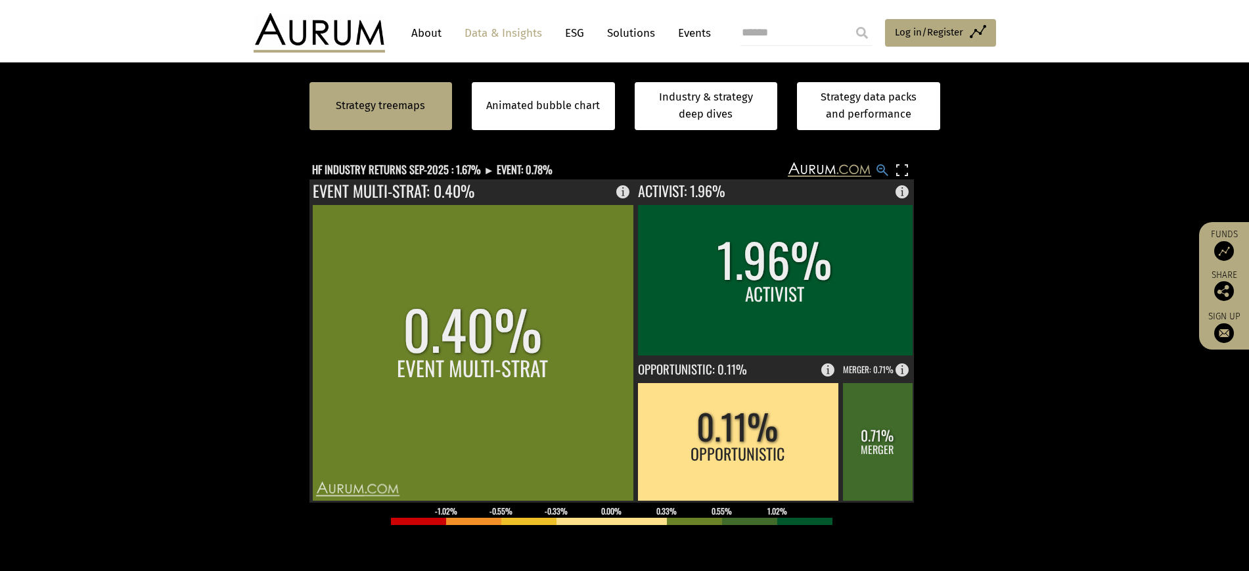
click at [884, 178] on rect at bounding box center [882, 170] width 16 height 16
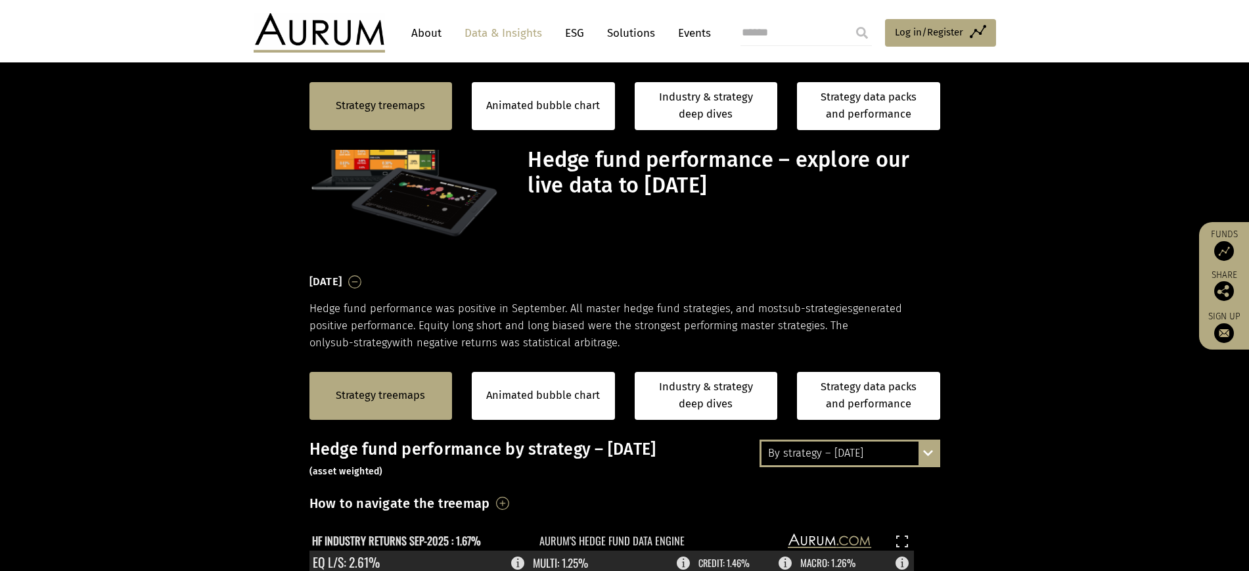
scroll to position [371, 0]
